Goal: Find specific page/section: Find specific page/section

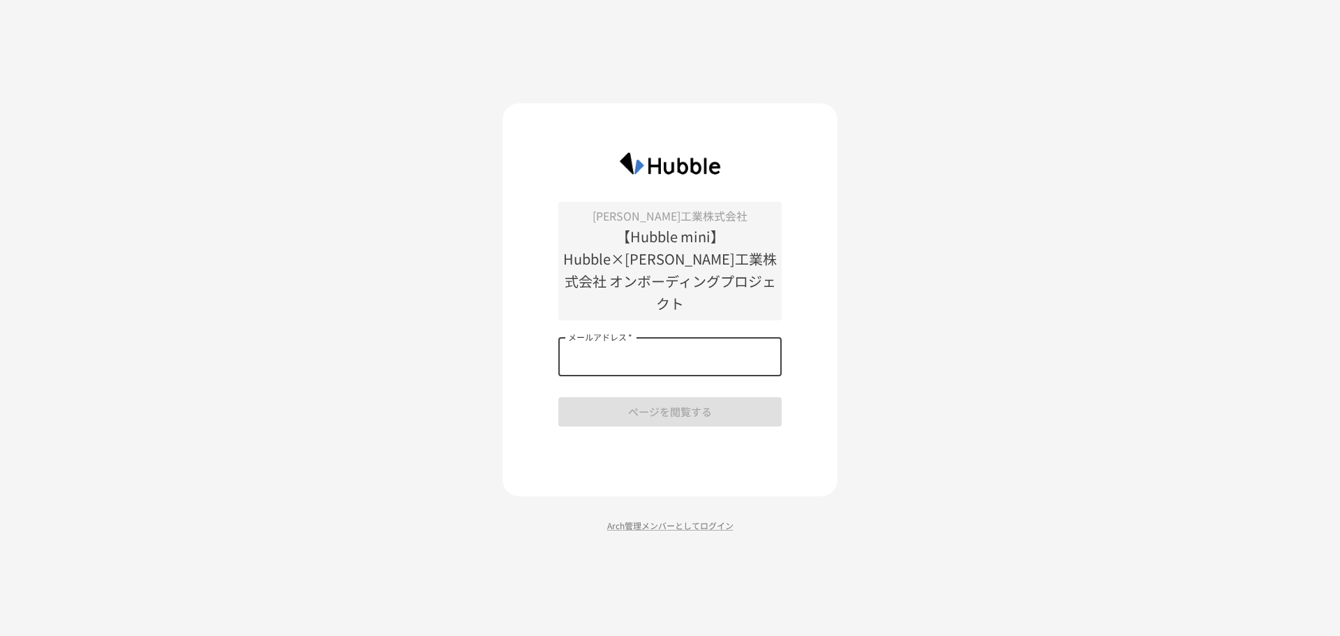
click at [681, 357] on input "メールアドレス   *" at bounding box center [669, 356] width 223 height 39
type input "**********"
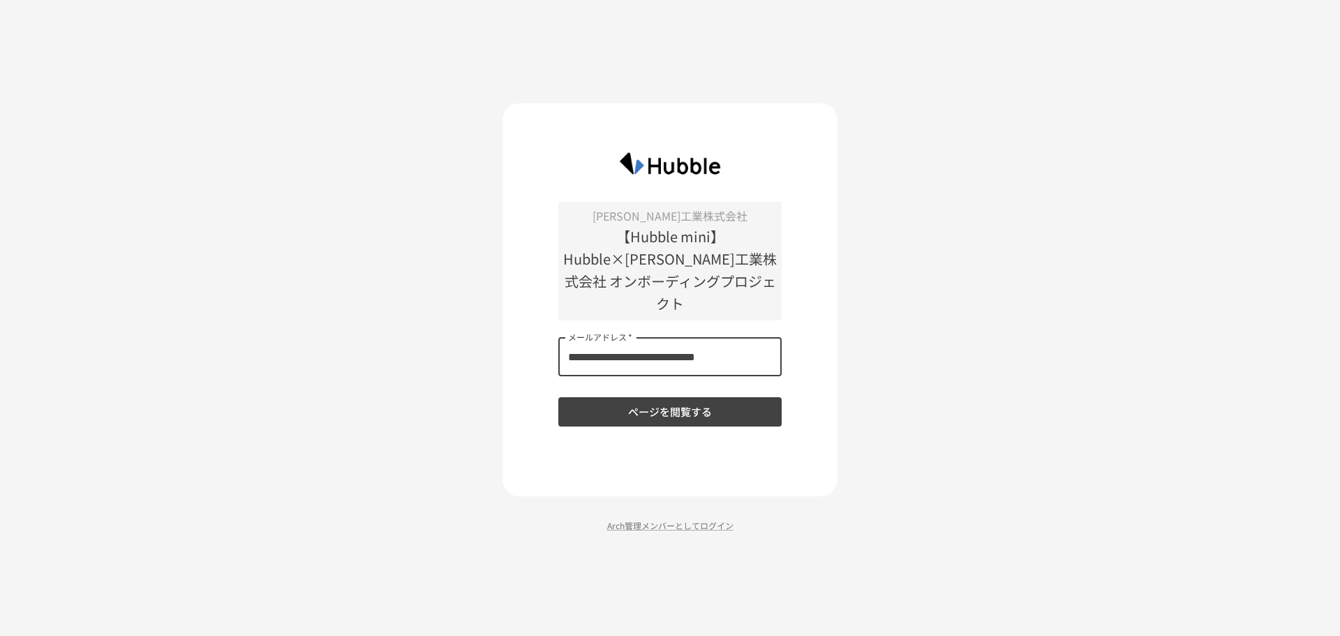
click at [604, 419] on div "**********" at bounding box center [669, 299] width 335 height 393
click at [677, 397] on button "ページを閲覧する" at bounding box center [669, 411] width 223 height 29
